Goal: Check status: Check status

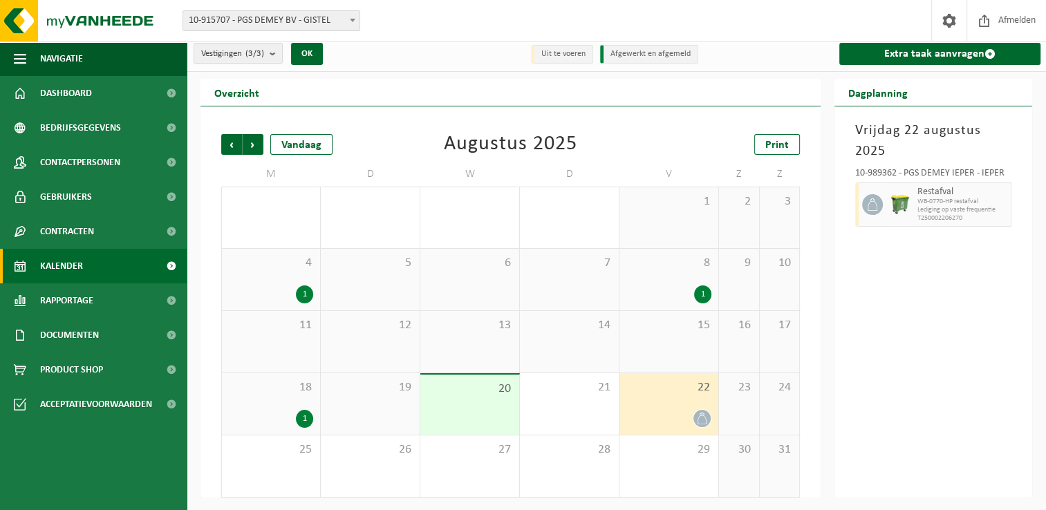
click at [656, 409] on div at bounding box center [669, 418] width 85 height 19
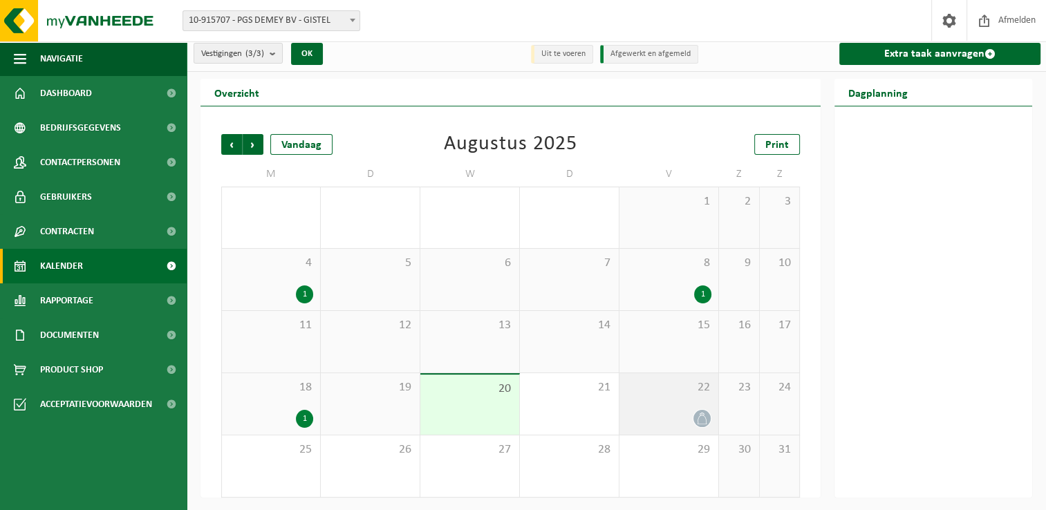
click at [656, 409] on div at bounding box center [669, 418] width 85 height 19
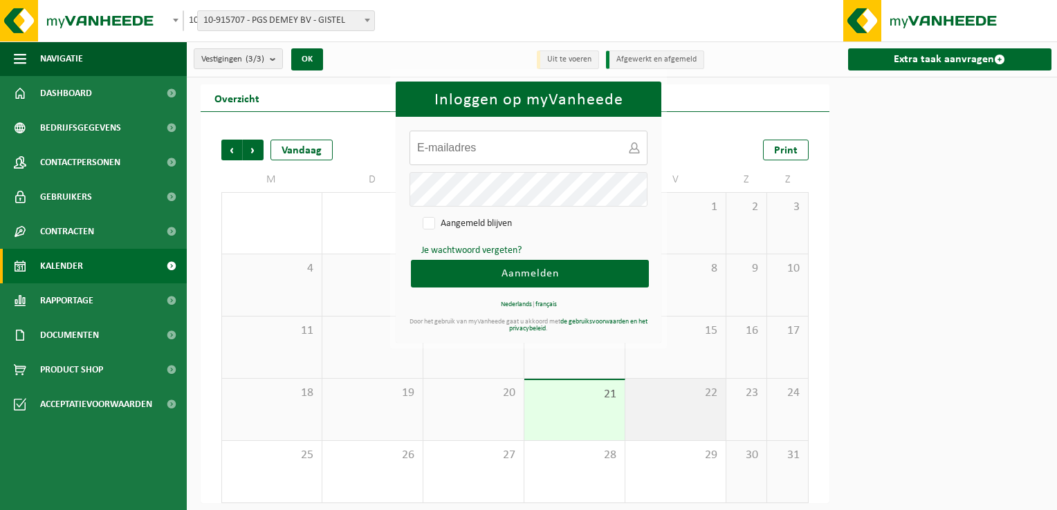
type input "[PERSON_NAME][EMAIL_ADDRESS][PERSON_NAME][DOMAIN_NAME]"
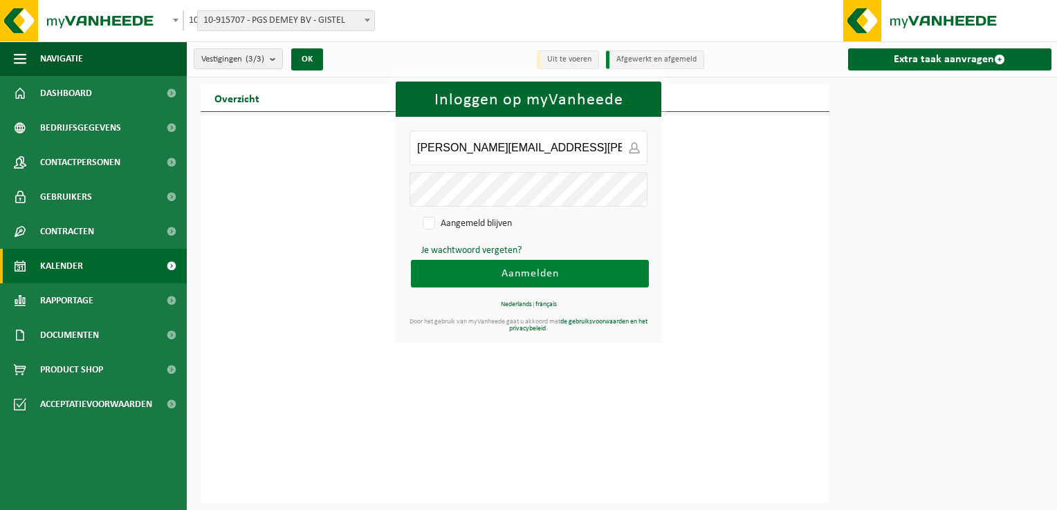
click at [529, 276] on span "Aanmelden" at bounding box center [529, 273] width 57 height 11
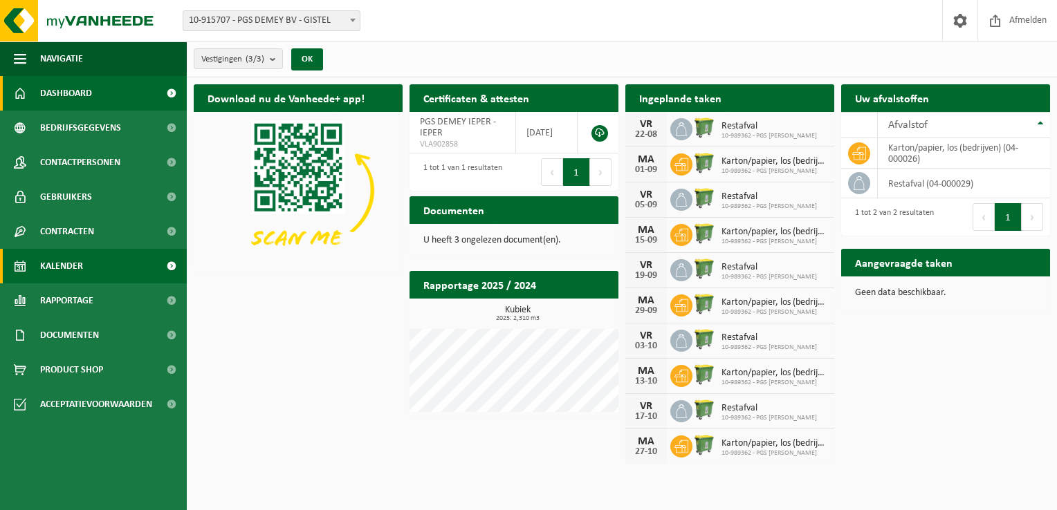
click at [80, 261] on span "Kalender" at bounding box center [61, 266] width 43 height 35
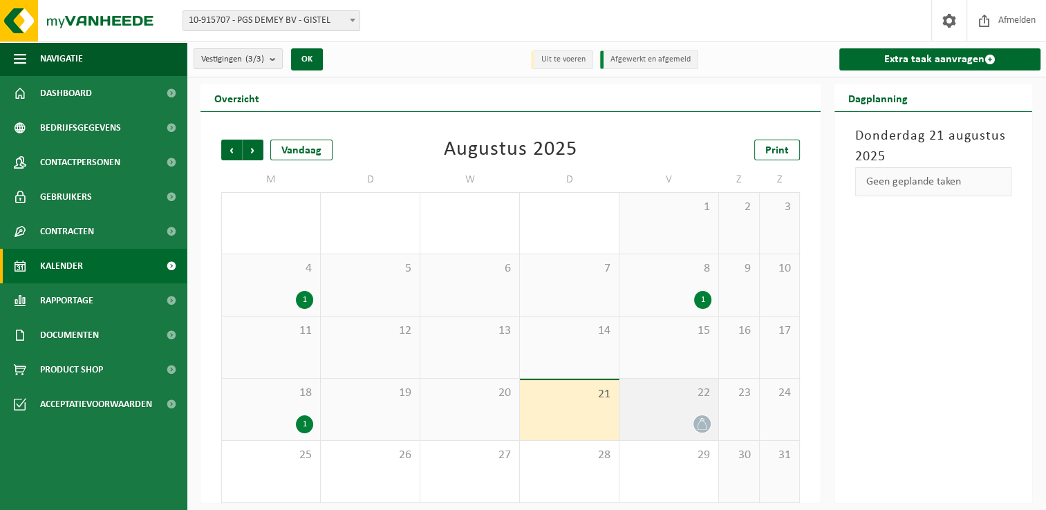
click at [672, 411] on div "22" at bounding box center [669, 410] width 99 height 62
